Goal: Transaction & Acquisition: Purchase product/service

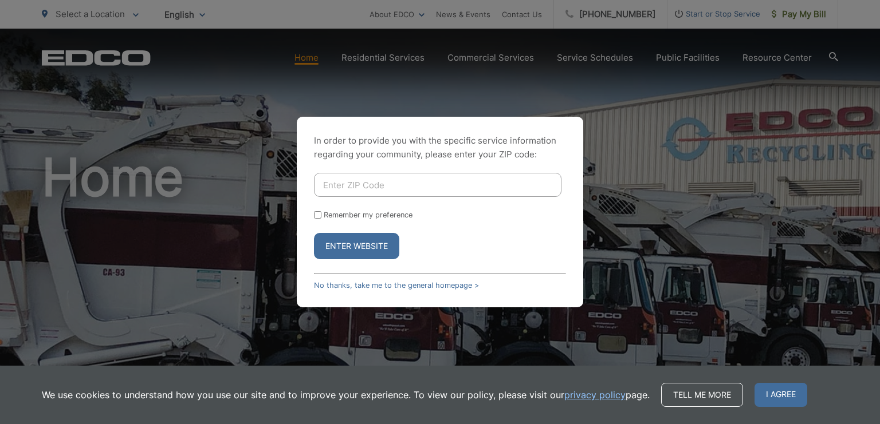
click at [382, 186] on input "Enter ZIP Code" at bounding box center [437, 185] width 247 height 24
type input "92024"
click at [359, 242] on button "Enter Website" at bounding box center [356, 246] width 85 height 26
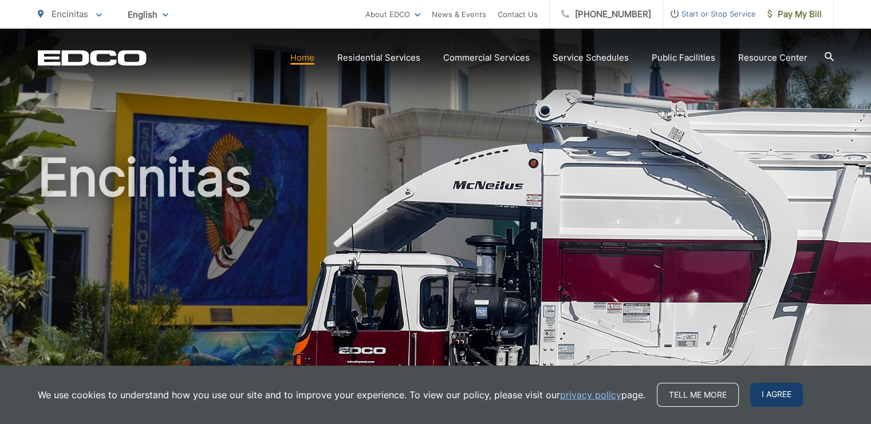
click at [780, 397] on span "I agree" at bounding box center [776, 395] width 53 height 24
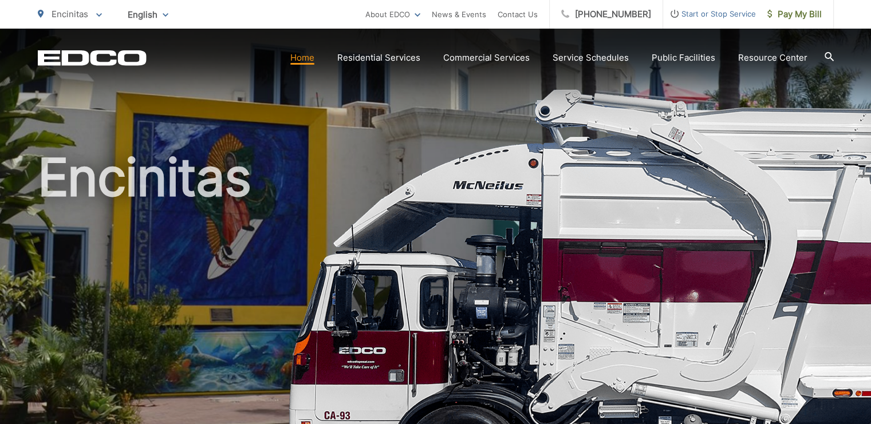
click at [449, 254] on h1 "Encinitas" at bounding box center [436, 330] width 796 height 363
click at [793, 19] on span "Pay My Bill" at bounding box center [795, 14] width 54 height 14
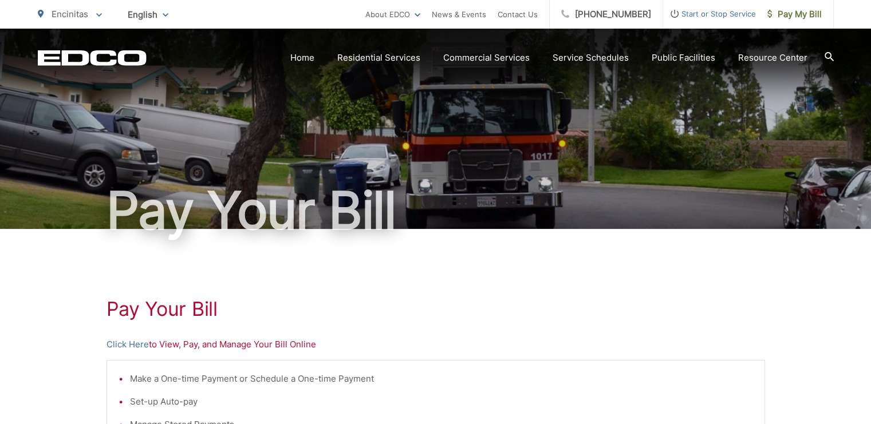
click at [126, 338] on link "Click Here" at bounding box center [128, 345] width 42 height 14
